Goal: Transaction & Acquisition: Purchase product/service

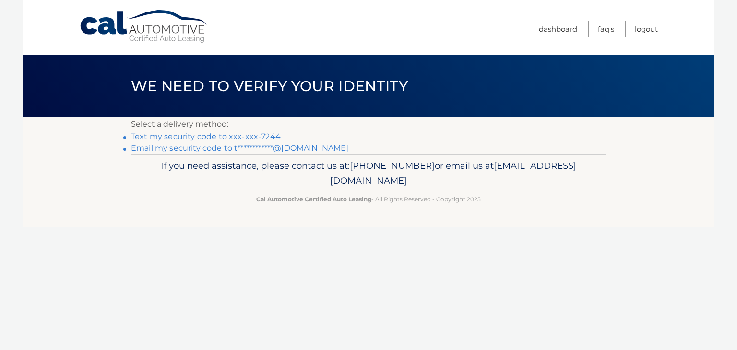
click at [166, 135] on link "Text my security code to xxx-xxx-7244" at bounding box center [206, 136] width 150 height 9
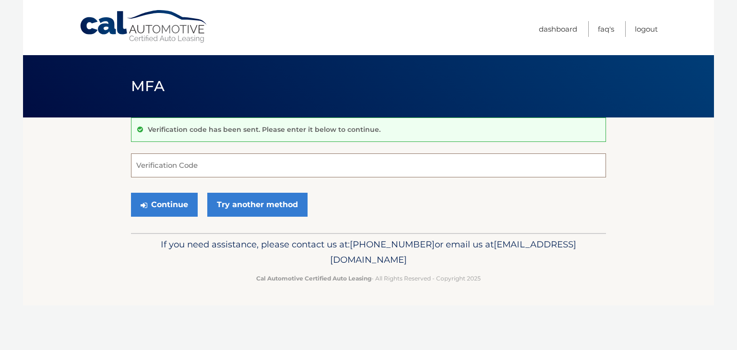
click at [165, 166] on input "Verification Code" at bounding box center [368, 165] width 475 height 24
type input "056085"
click at [174, 204] on button "Continue" at bounding box center [164, 205] width 67 height 24
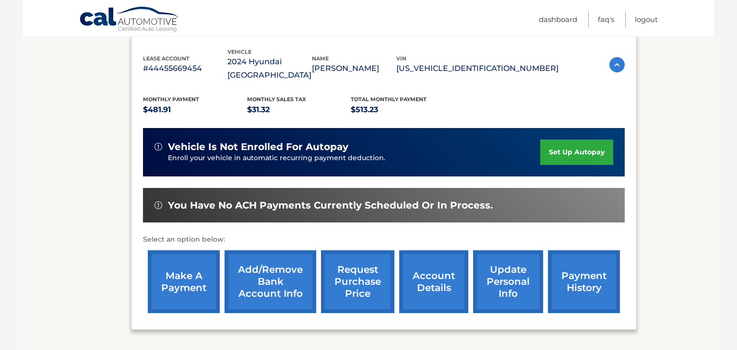
scroll to position [175, 0]
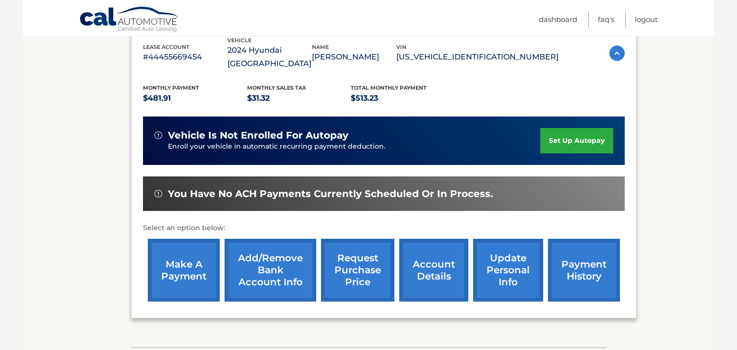
click at [175, 257] on link "make a payment" at bounding box center [184, 270] width 72 height 63
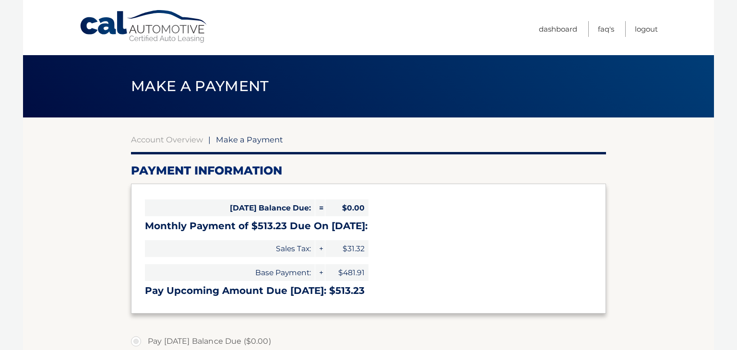
select select "ZTVlYjI4NWQtM2VhZS00ZTEyLWFmZDMtMzc2M2I1NWQ3YjVi"
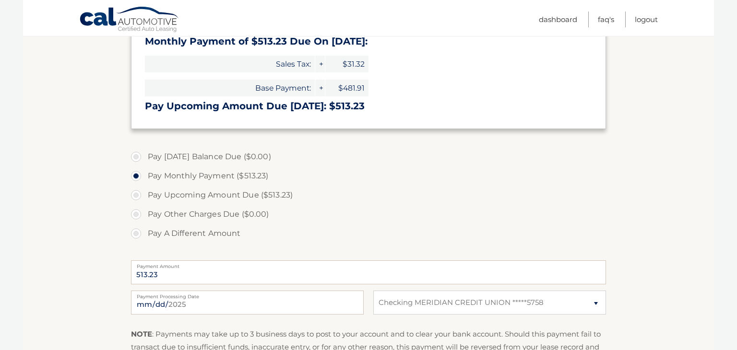
scroll to position [186, 0]
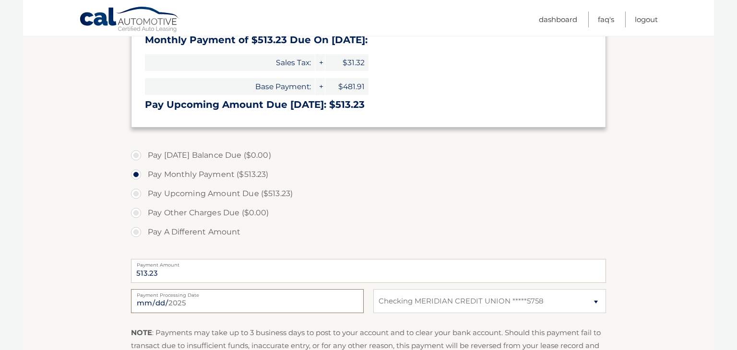
click at [198, 304] on input "2025-09-28" at bounding box center [247, 301] width 233 height 24
type input "2025-10-22"
click at [653, 229] on section "Account Overview | Make a Payment Payment Information Today's Balance Due: = $0…" at bounding box center [368, 178] width 691 height 495
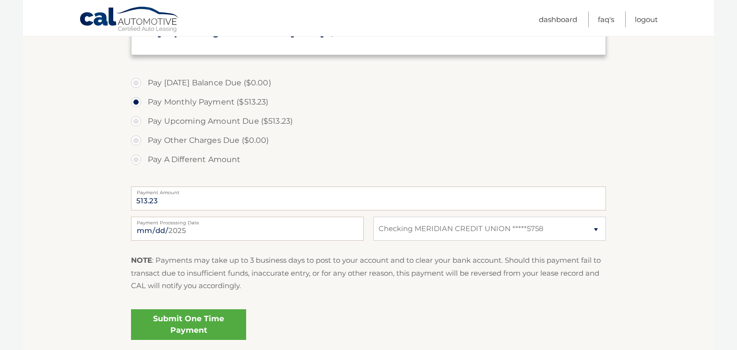
scroll to position [211, 0]
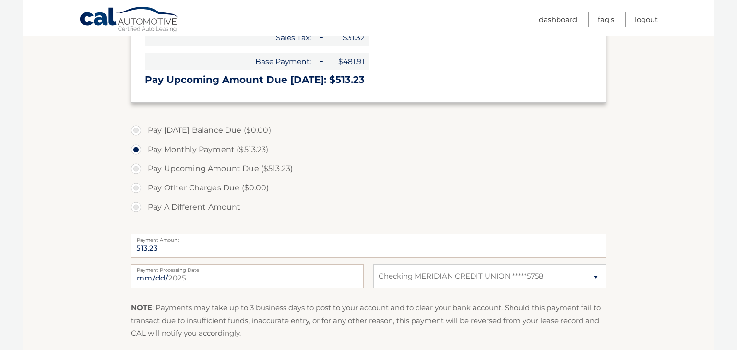
click at [139, 170] on label "Pay Upcoming Amount Due ($513.23)" at bounding box center [368, 168] width 475 height 19
click at [139, 170] on input "Pay Upcoming Amount Due ($513.23)" at bounding box center [140, 166] width 10 height 15
radio input "true"
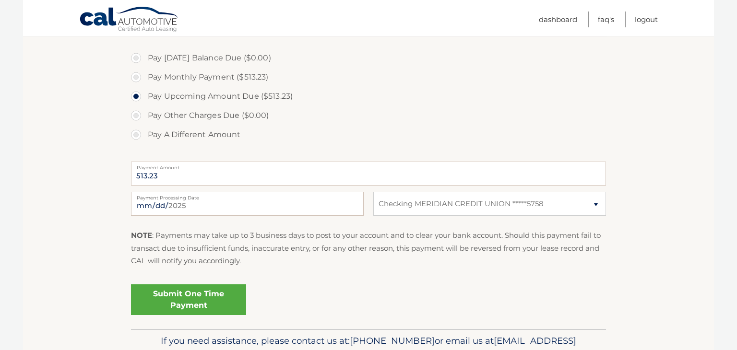
scroll to position [289, 0]
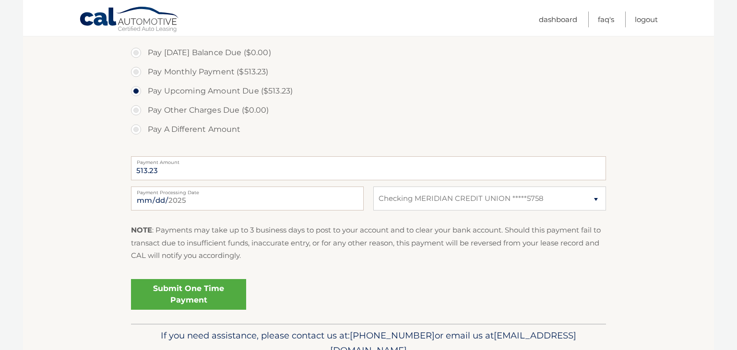
click at [194, 289] on link "Submit One Time Payment" at bounding box center [188, 294] width 115 height 31
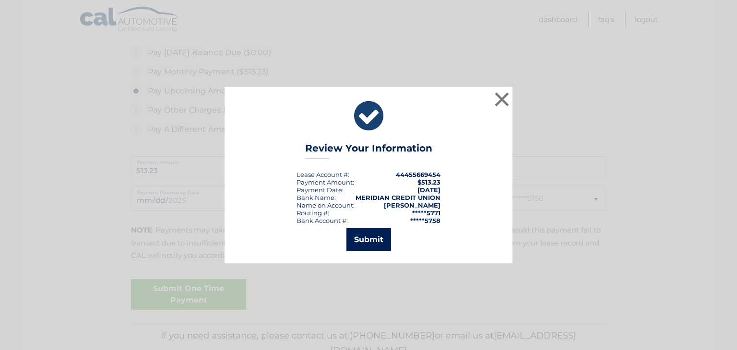
click at [361, 243] on button "Submit" at bounding box center [368, 239] width 45 height 23
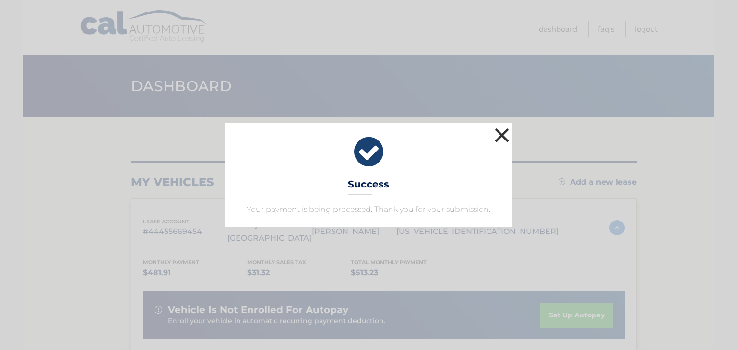
click at [500, 136] on button "×" at bounding box center [501, 135] width 19 height 19
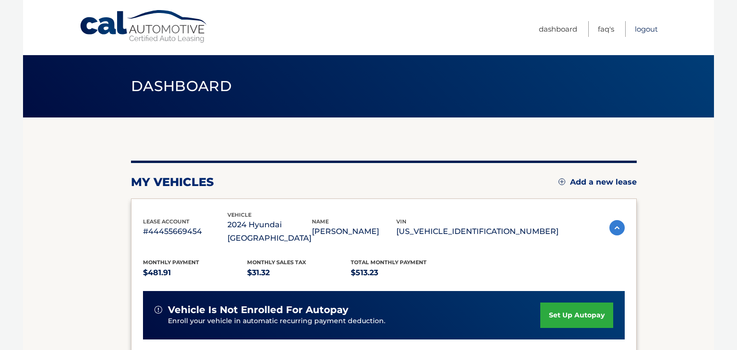
click at [644, 32] on link "Logout" at bounding box center [646, 29] width 23 height 16
